Goal: Task Accomplishment & Management: Use online tool/utility

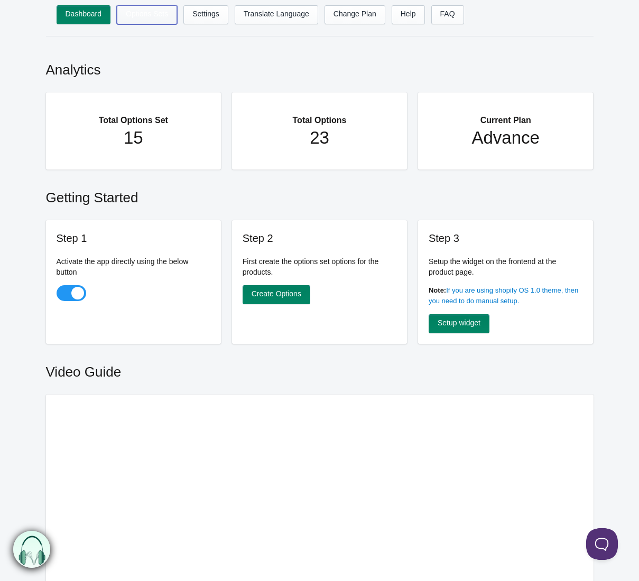
click at [142, 12] on link "Options Sets" at bounding box center [147, 14] width 60 height 19
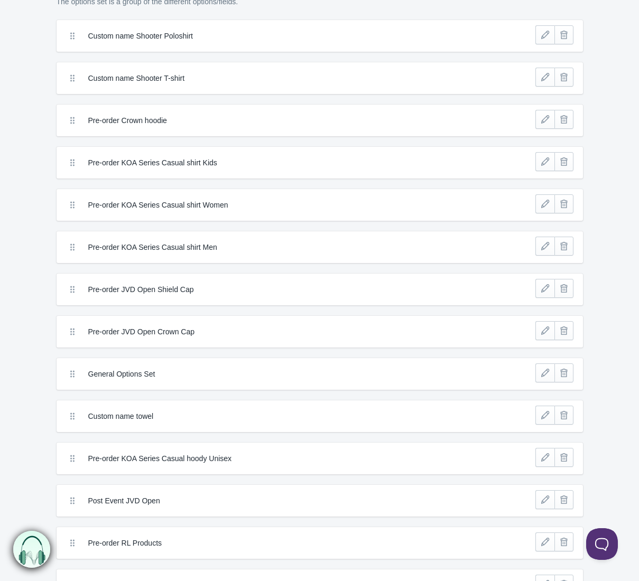
scroll to position [150, 0]
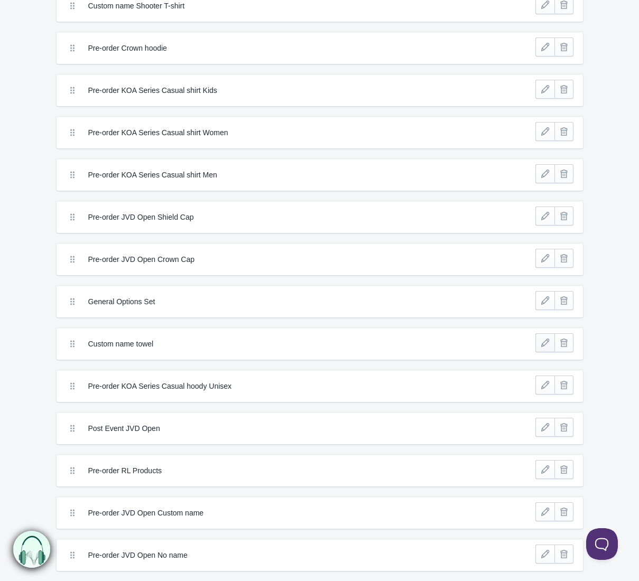
click at [541, 346] on link at bounding box center [544, 342] width 19 height 19
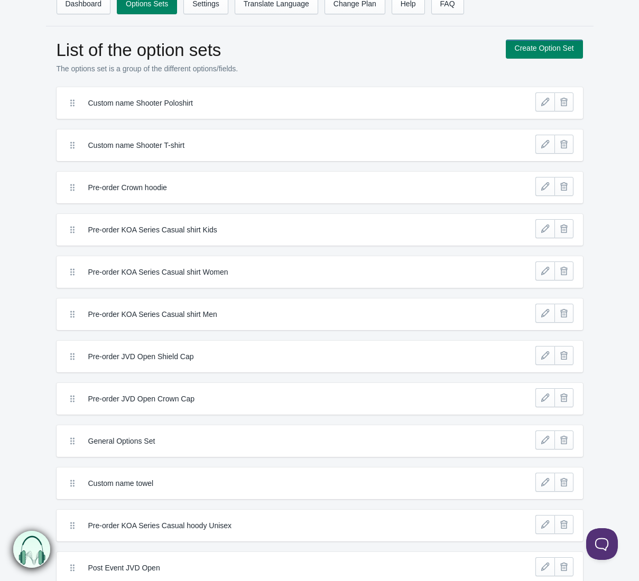
scroll to position [5, 0]
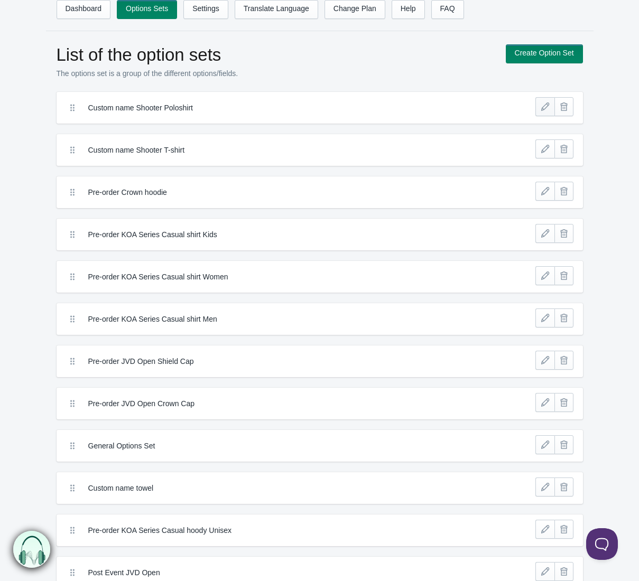
click at [543, 106] on link at bounding box center [544, 106] width 19 height 19
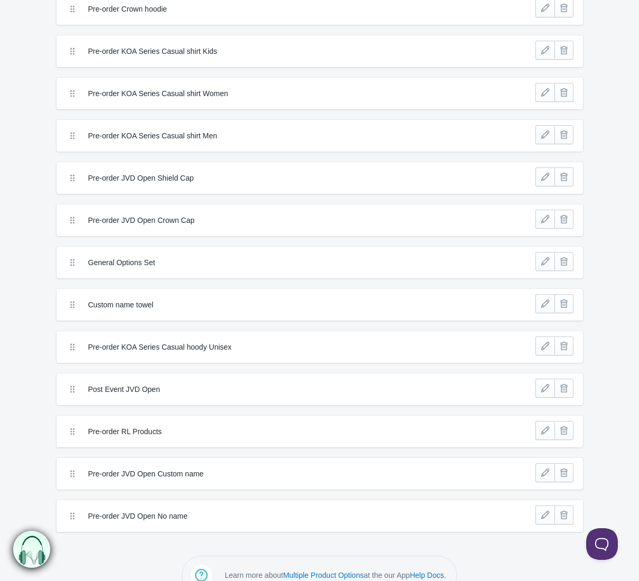
scroll to position [213, 0]
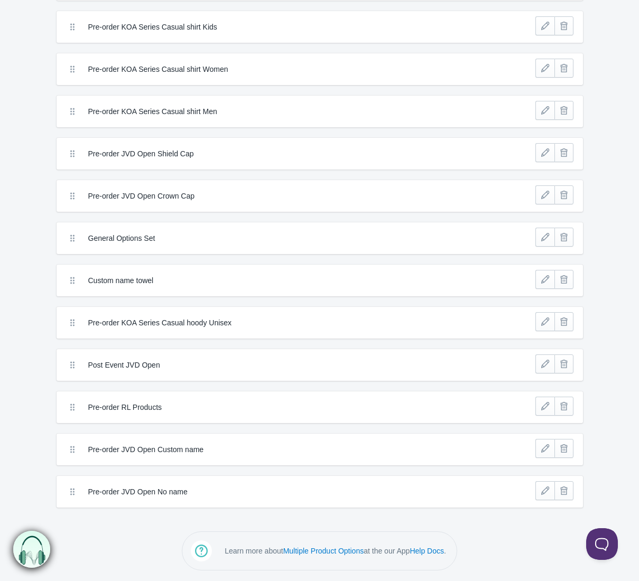
click at [126, 238] on label "General Options Set" at bounding box center [280, 238] width 385 height 11
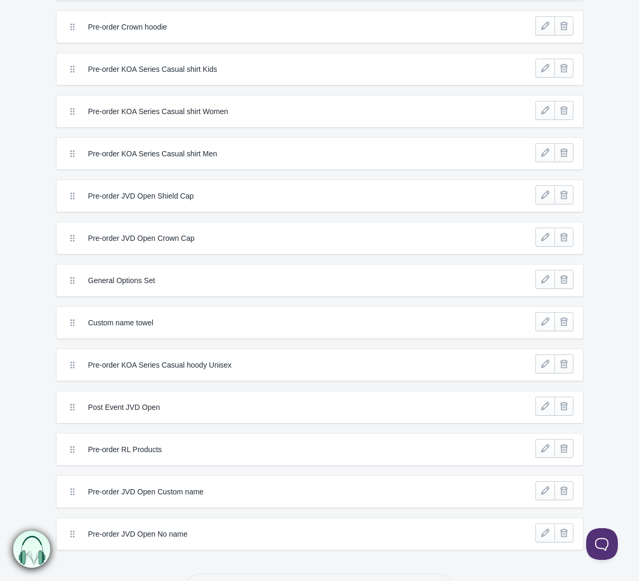
drag, startPoint x: 139, startPoint y: 324, endPoint x: 124, endPoint y: 321, distance: 15.3
drag, startPoint x: 135, startPoint y: 286, endPoint x: 134, endPoint y: 277, distance: 8.6
click at [542, 277] on link at bounding box center [544, 279] width 19 height 19
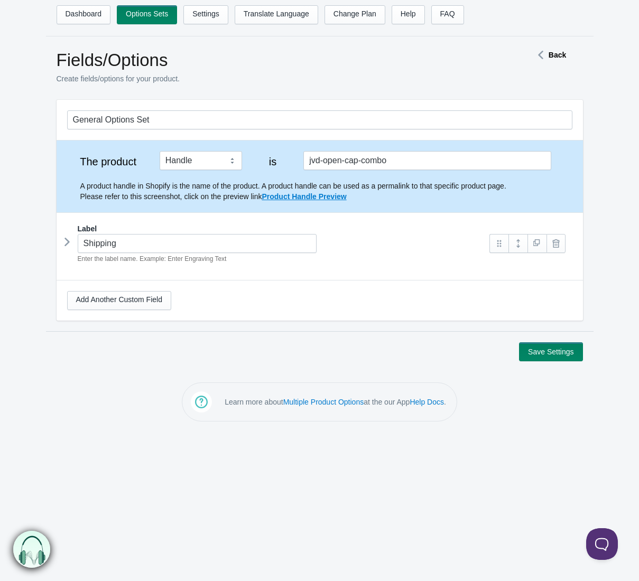
click at [67, 242] on icon at bounding box center [67, 242] width 0 height 16
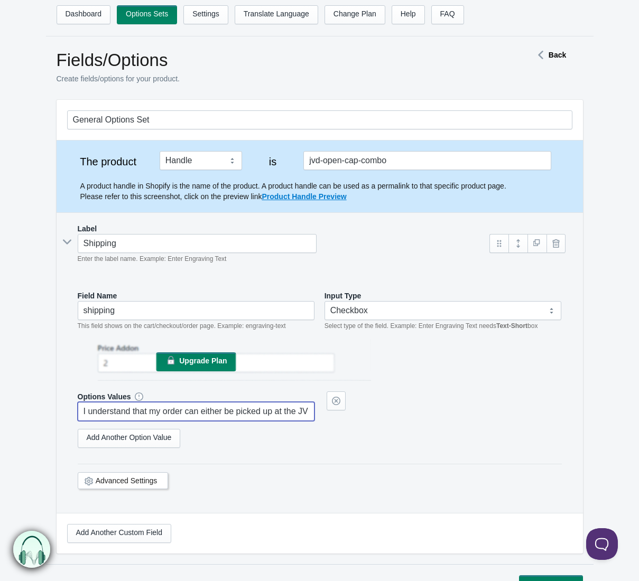
click at [197, 413] on input "I understand that my order can either be picked up at the JVD Open event or shi…" at bounding box center [196, 411] width 237 height 19
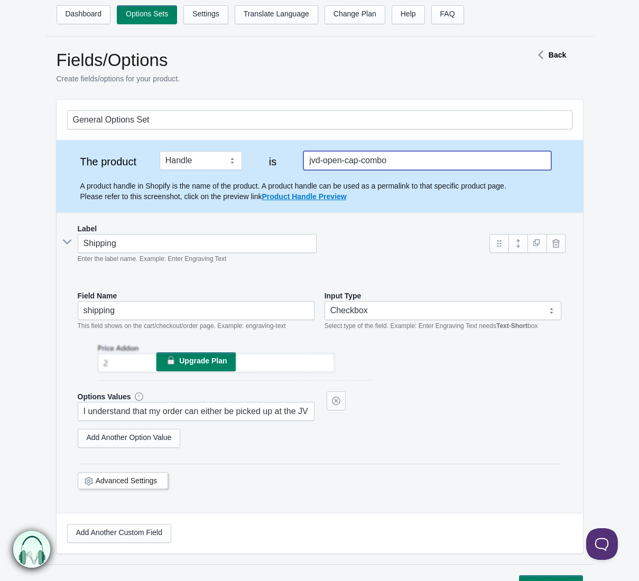
drag, startPoint x: 388, startPoint y: 161, endPoint x: 263, endPoint y: 160, distance: 125.8
click at [263, 160] on div "The product Tag Vendor Type URL Handle All Products is jvd-open-cap-combo The s…" at bounding box center [319, 176] width 505 height 51
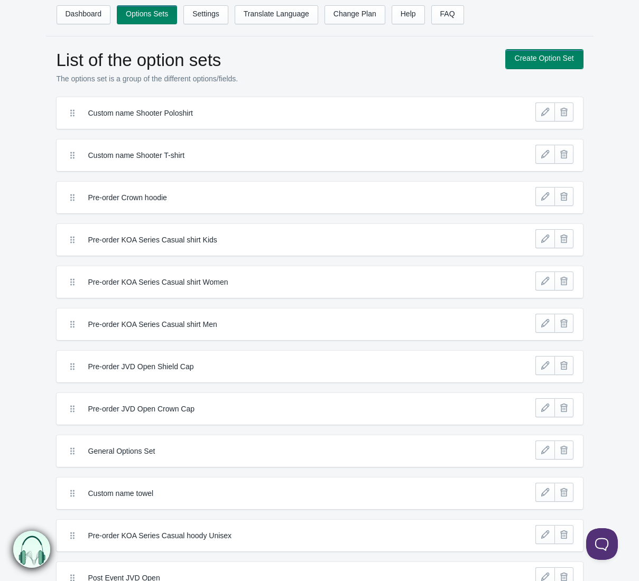
click at [554, 58] on link "Create Option Set" at bounding box center [544, 59] width 77 height 19
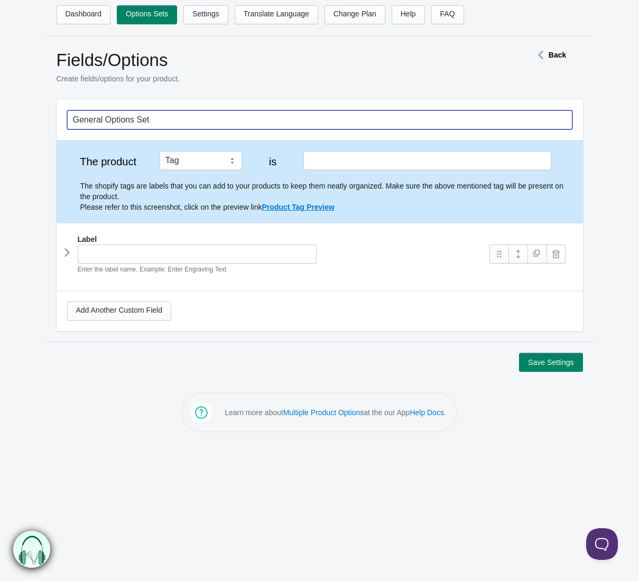
drag, startPoint x: 94, startPoint y: 118, endPoint x: 57, endPoint y: 116, distance: 37.1
click at [55, 116] on section "General Options Set The product Tag Vendor Type URL Handle All Products is" at bounding box center [319, 221] width 547 height 242
type input "Pre-order General"
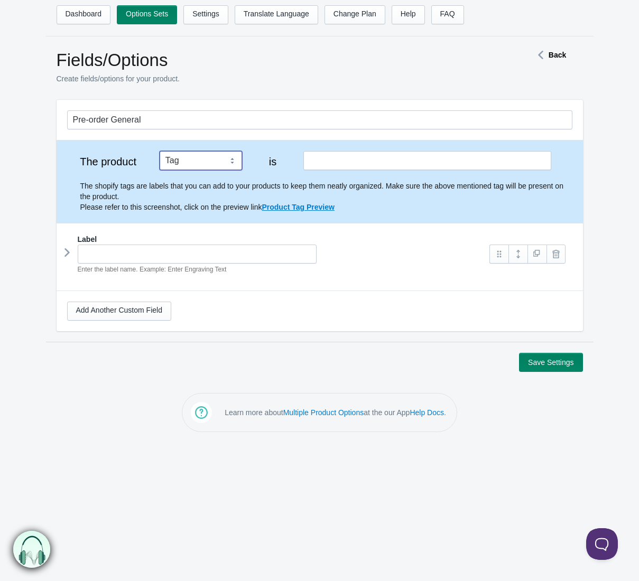
click at [199, 159] on select "Tag Vendor Type URL Handle All Products" at bounding box center [201, 160] width 82 height 19
click at [326, 164] on input "text" at bounding box center [426, 160] width 247 height 19
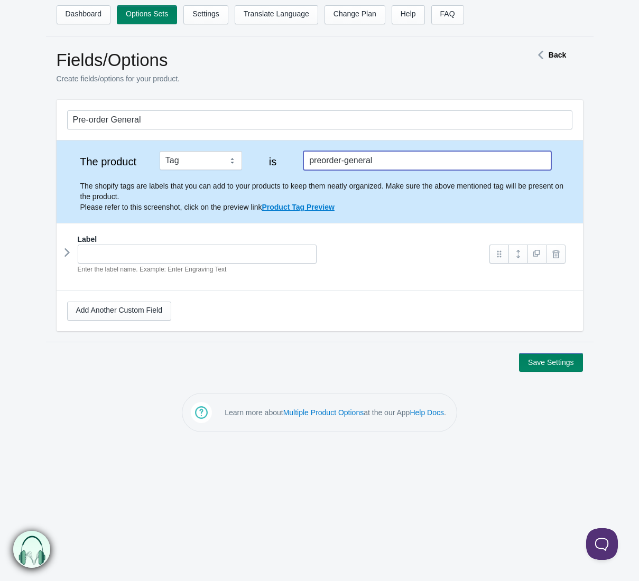
drag, startPoint x: 380, startPoint y: 161, endPoint x: 347, endPoint y: 163, distance: 33.3
click at [347, 163] on input "preorder-general" at bounding box center [426, 160] width 247 height 19
click at [394, 160] on input "preorder-general" at bounding box center [426, 160] width 247 height 19
drag, startPoint x: 390, startPoint y: 162, endPoint x: 300, endPoint y: 160, distance: 89.9
click at [292, 163] on div "The product Tag Vendor Type URL Handle All Products is preorder-general The sho…" at bounding box center [319, 181] width 505 height 61
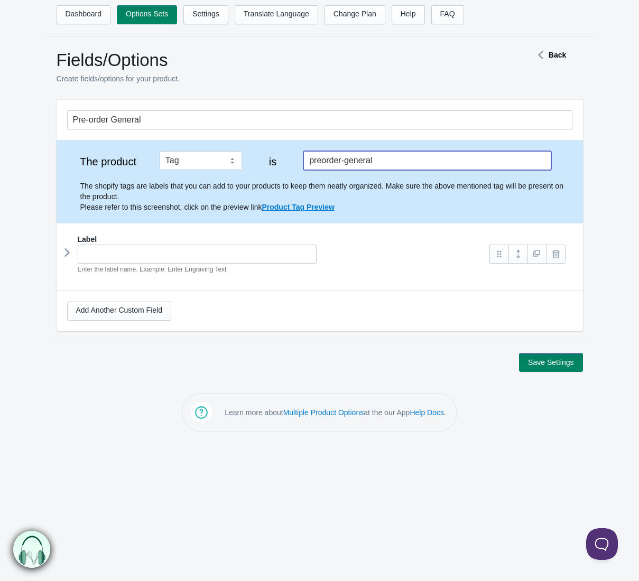
type input "preorder-general"
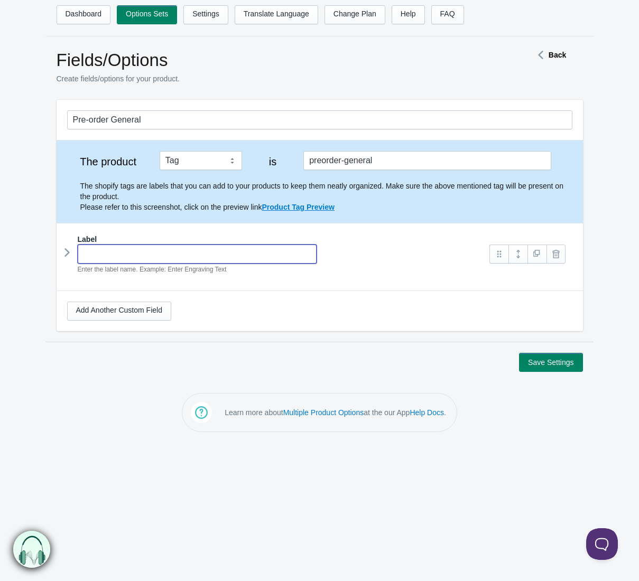
drag, startPoint x: 229, startPoint y: 254, endPoint x: 240, endPoint y: 250, distance: 11.0
click at [238, 251] on input "text" at bounding box center [197, 254] width 239 height 19
click at [67, 253] on icon at bounding box center [67, 253] width 0 height 16
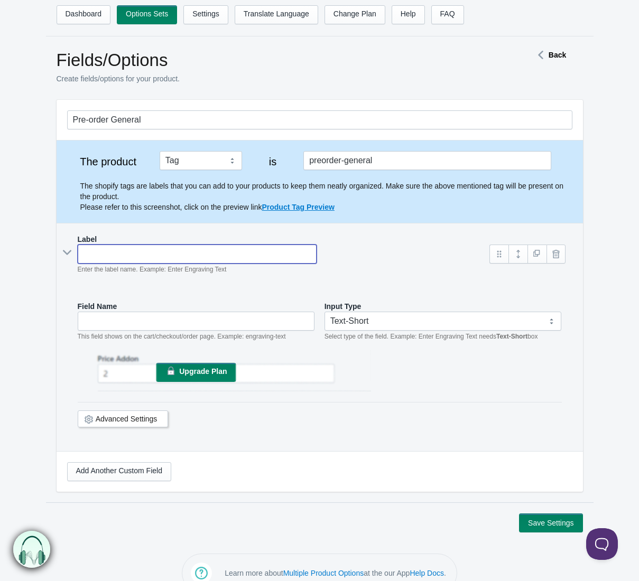
click at [138, 261] on input "text" at bounding box center [197, 254] width 239 height 19
type input "S"
type input "s"
type input "Shi"
type input "shi"
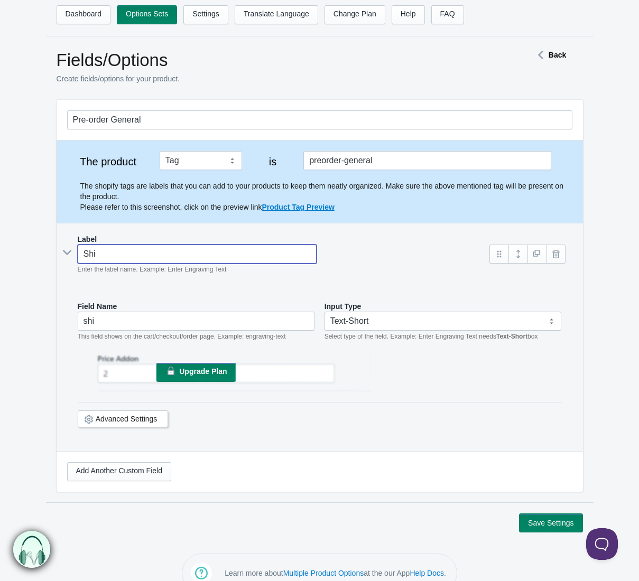
type input "Ship"
type input "ship"
type input "Shipp"
type input "shipp"
type input "Shippin"
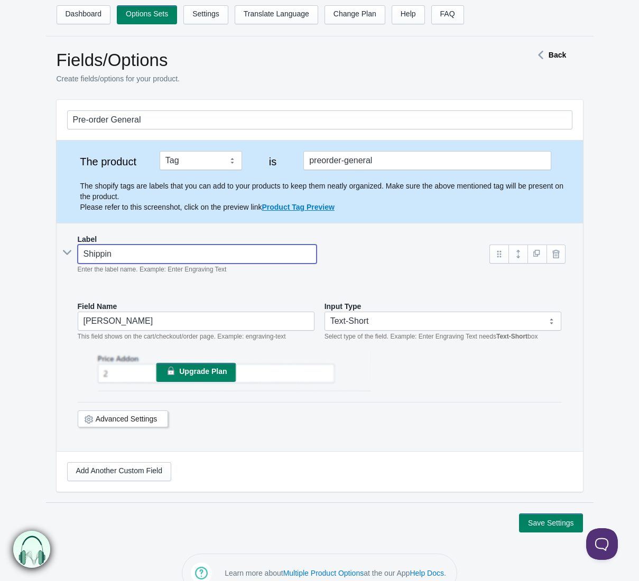
type input "shippin"
type input "Shipping"
type input "shipping"
type input "Shipping"
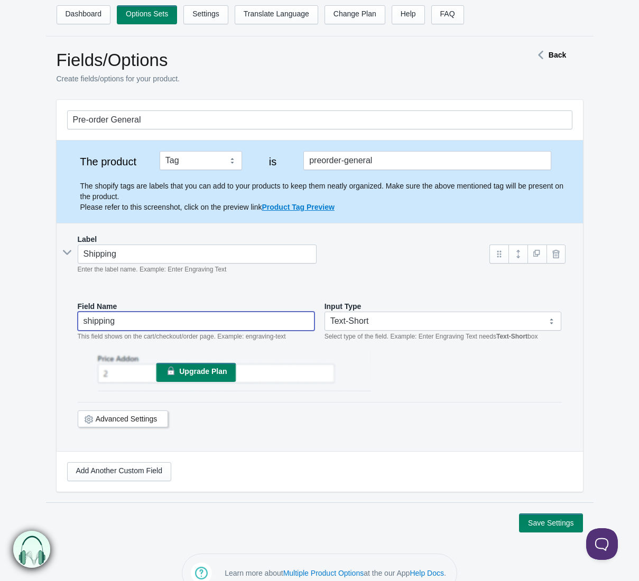
drag, startPoint x: 134, startPoint y: 322, endPoint x: 127, endPoint y: 439, distance: 117.0
click at [134, 327] on input "shipping" at bounding box center [196, 321] width 237 height 19
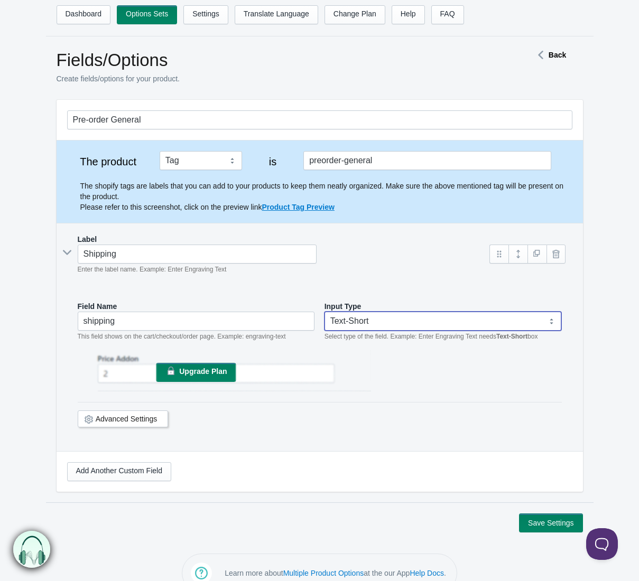
click at [354, 327] on select "Text-Short Text-Long Radio button Drop-down select Image Checkbox Datepicker" at bounding box center [442, 321] width 237 height 19
select select "6"
click at [324, 312] on select "Text-Short Text-Long Radio button Drop-down select Image Checkbox Datepicker" at bounding box center [442, 321] width 237 height 19
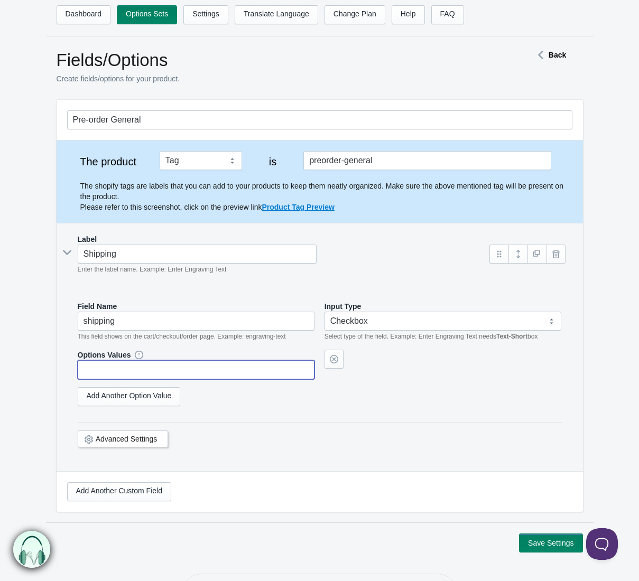
click at [128, 368] on input "text" at bounding box center [196, 369] width 237 height 19
paste input "I understand that my order is a pre-order and the products will be available fo…"
drag, startPoint x: 53, startPoint y: 370, endPoint x: 83, endPoint y: 399, distance: 41.5
click at [0, 372] on html "Dashboard Options Sets Settings Translate Language Change Plan Help FAQ Hook te…" at bounding box center [319, 290] width 639 height 581
click at [133, 440] on link "Advanced Settings" at bounding box center [127, 439] width 62 height 8
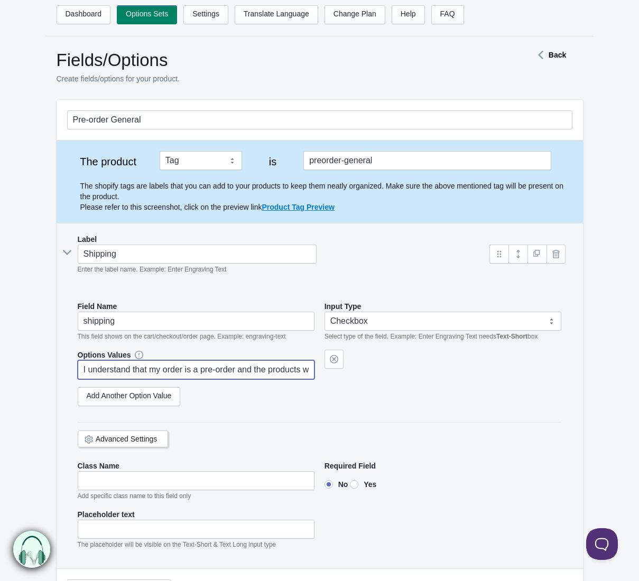
type input "I understand that my order is a pre-order and the products will be available fo…"
drag, startPoint x: 359, startPoint y: 481, endPoint x: 367, endPoint y: 481, distance: 7.9
click at [358, 481] on input"] "Yes" at bounding box center [354, 484] width 8 height 8
radio input"] "true"
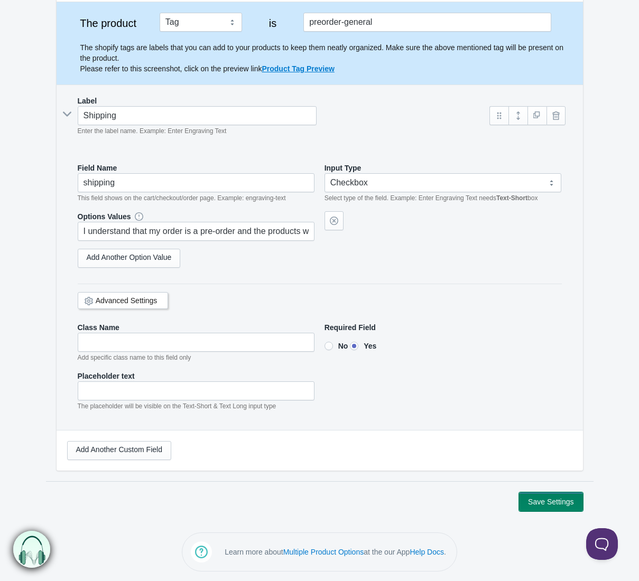
click at [536, 499] on button "Save Settings" at bounding box center [550, 502] width 63 height 19
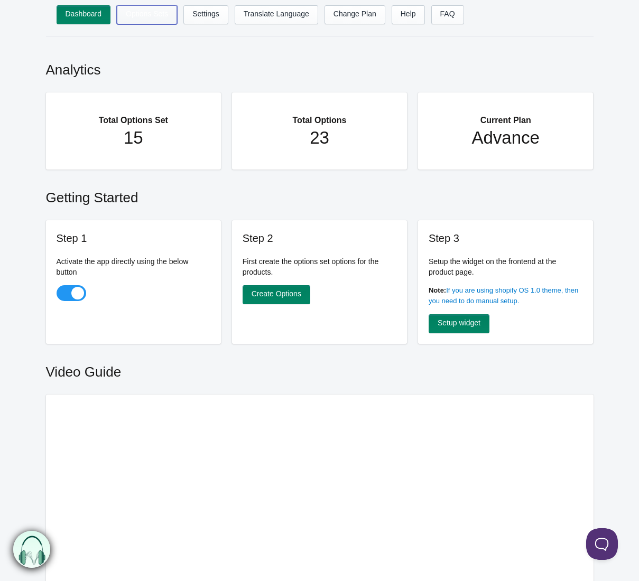
click at [145, 11] on link "Options Sets" at bounding box center [147, 14] width 60 height 19
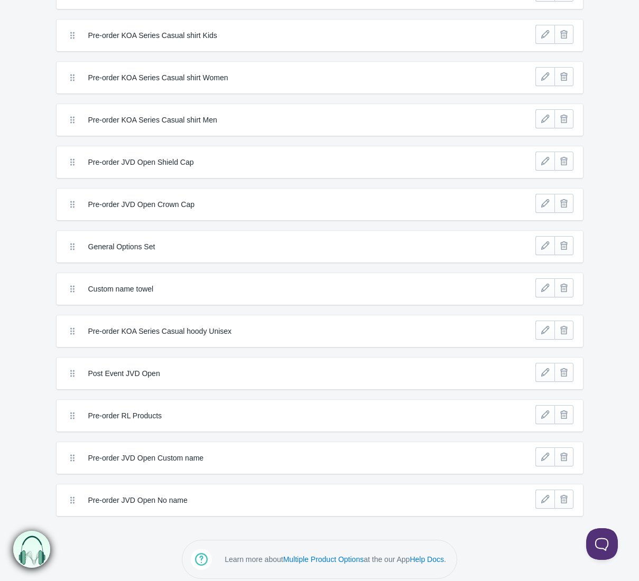
scroll to position [213, 0]
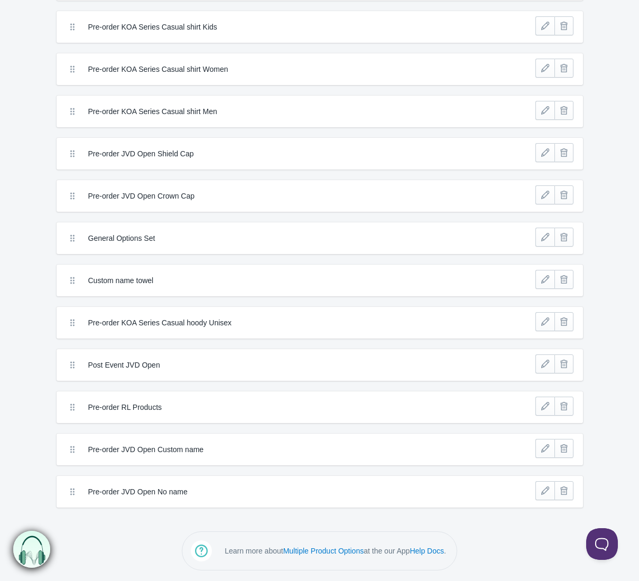
click at [172, 450] on label "Pre-order JVD Open Custom name" at bounding box center [280, 449] width 385 height 11
click at [544, 445] on link at bounding box center [544, 448] width 19 height 19
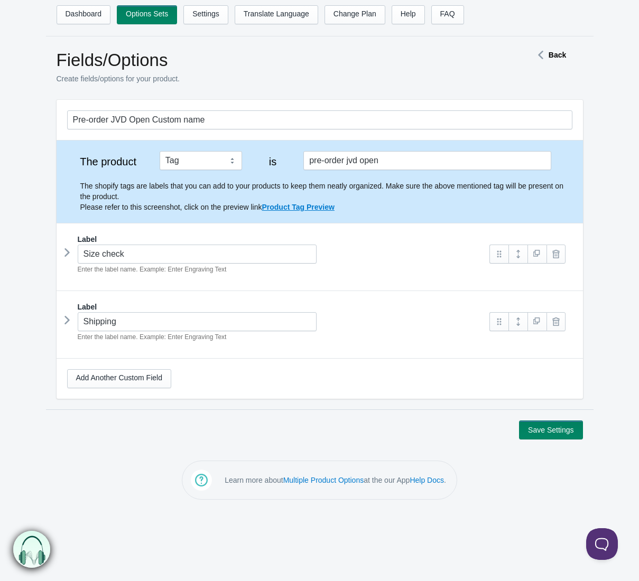
click at [67, 251] on icon at bounding box center [67, 253] width 0 height 16
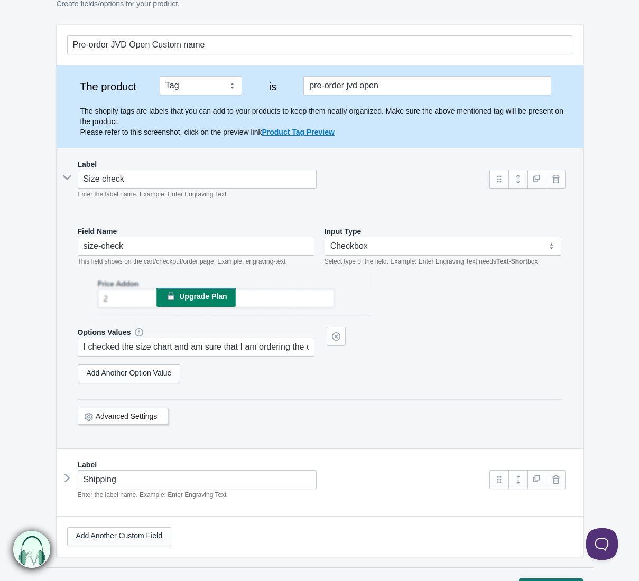
scroll to position [161, 0]
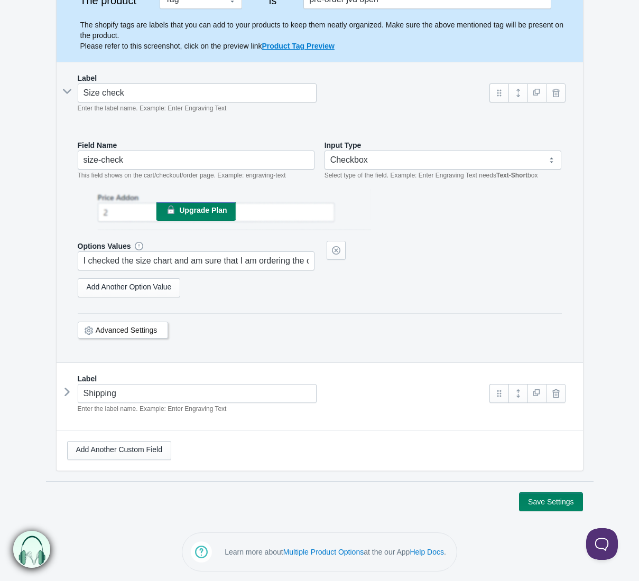
click at [67, 392] on icon at bounding box center [67, 392] width 0 height 16
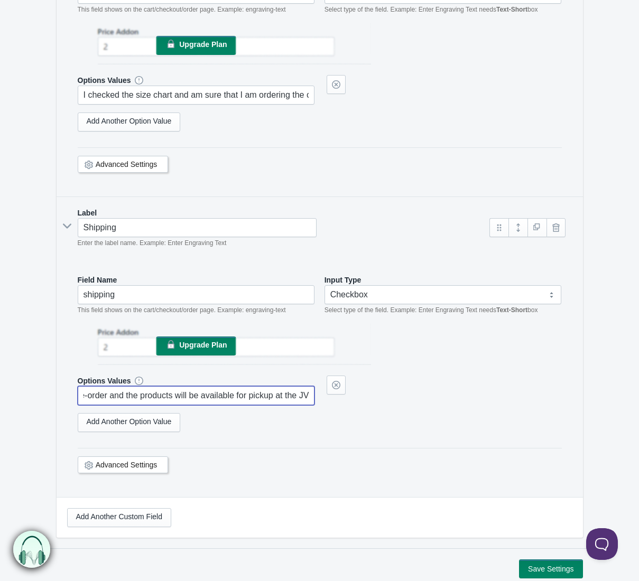
scroll to position [0, 244]
drag, startPoint x: 199, startPoint y: 398, endPoint x: 338, endPoint y: 403, distance: 139.1
click at [338, 403] on div "Options Values I understand that my order is a pre-order and the products will …" at bounding box center [320, 391] width 484 height 30
click at [243, 398] on input "I understand that my order is a pre-order and the products will be available fo…" at bounding box center [196, 395] width 237 height 19
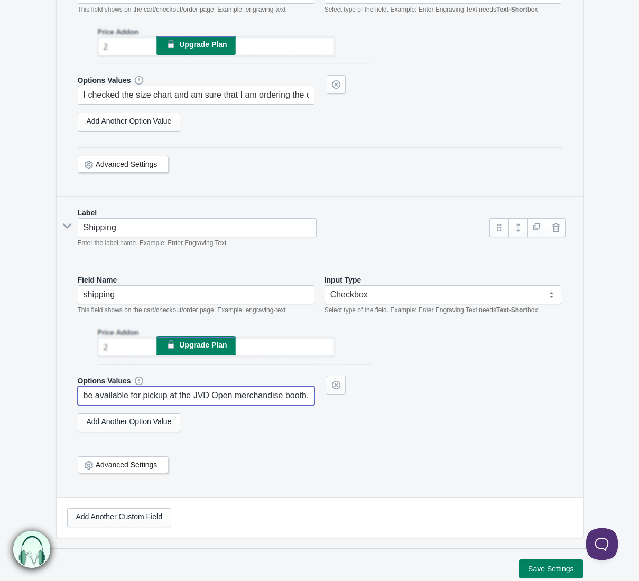
click at [243, 398] on input "I understand that my order is a pre-order and the products will be available fo…" at bounding box center [196, 395] width 237 height 19
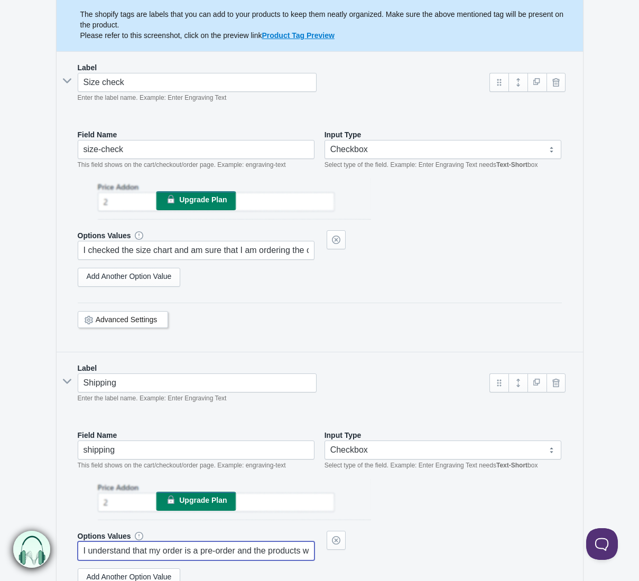
scroll to position [0, 0]
